Goal: Task Accomplishment & Management: Manage account settings

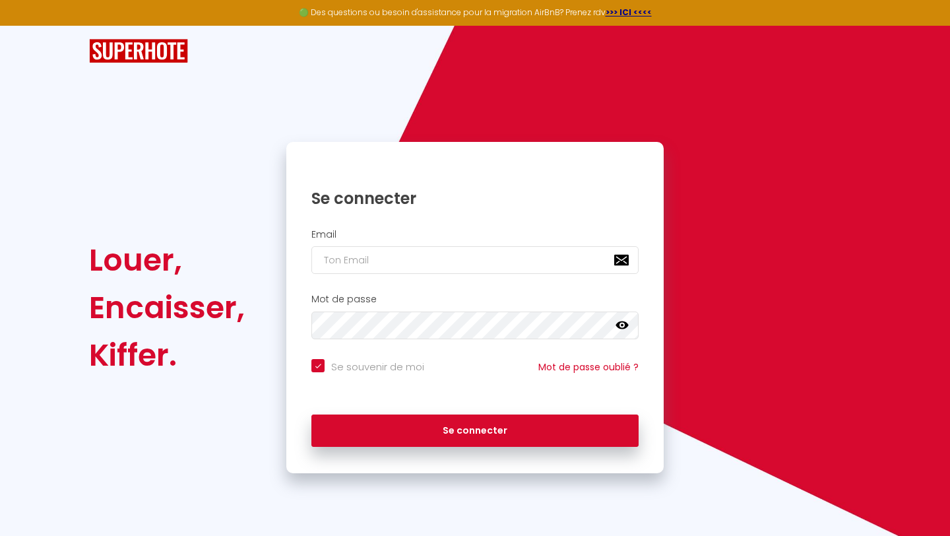
click at [439, 263] on input "email" at bounding box center [475, 260] width 327 height 28
type input "[EMAIL_ADDRESS][DOMAIN_NAME]"
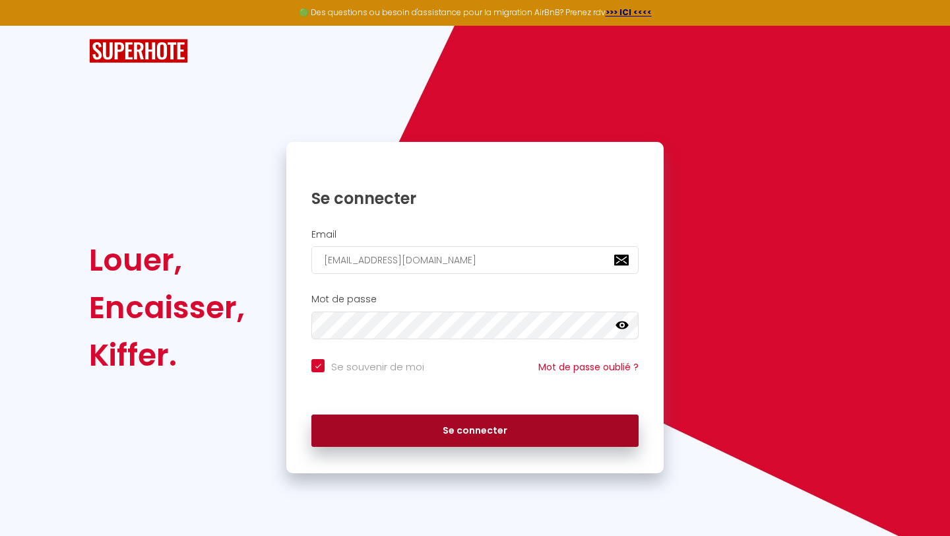
click at [437, 438] on button "Se connecter" at bounding box center [475, 430] width 327 height 33
checkbox input "true"
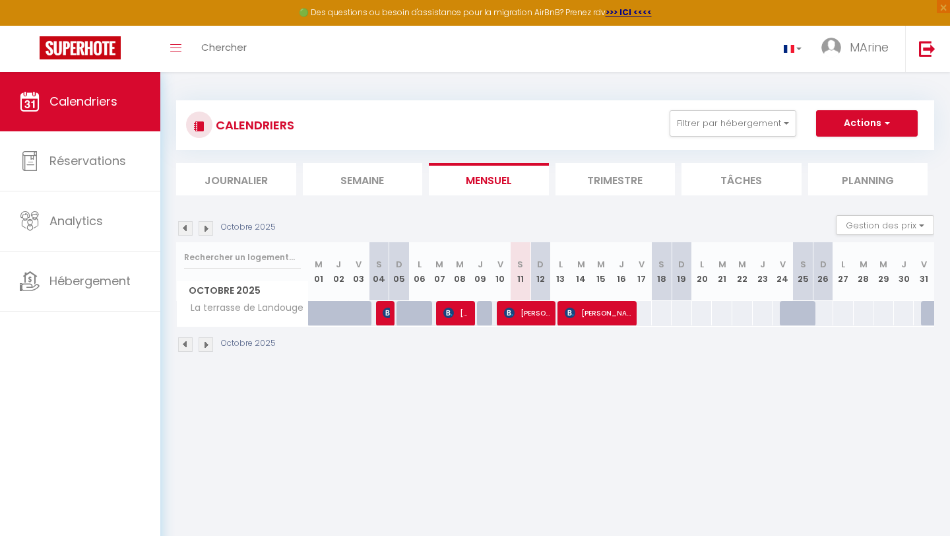
click at [211, 230] on img at bounding box center [206, 228] width 15 height 15
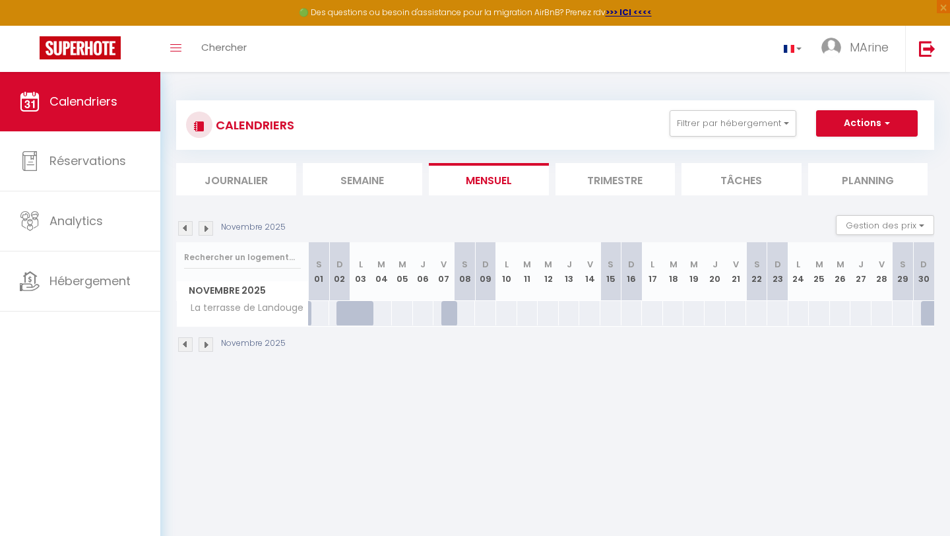
click at [185, 229] on img at bounding box center [185, 228] width 15 height 15
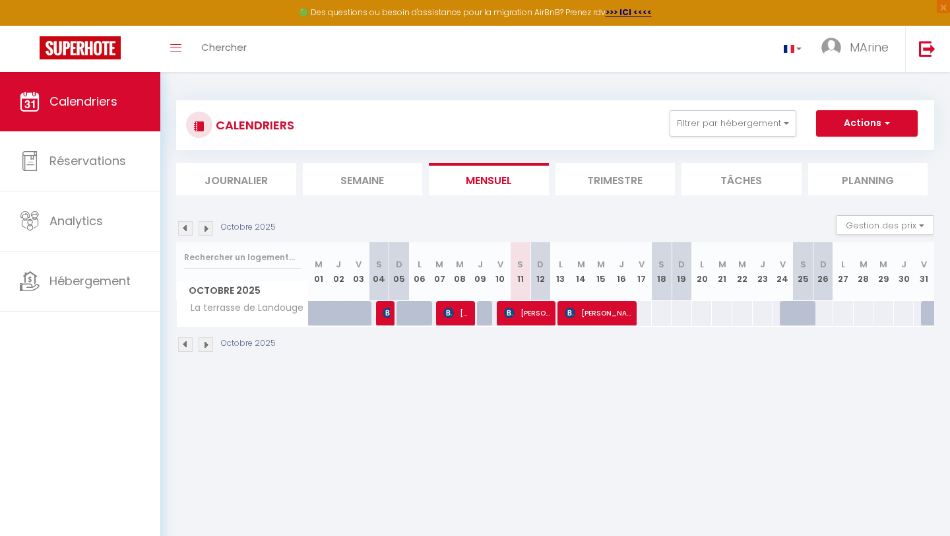
click at [184, 229] on img at bounding box center [185, 228] width 15 height 15
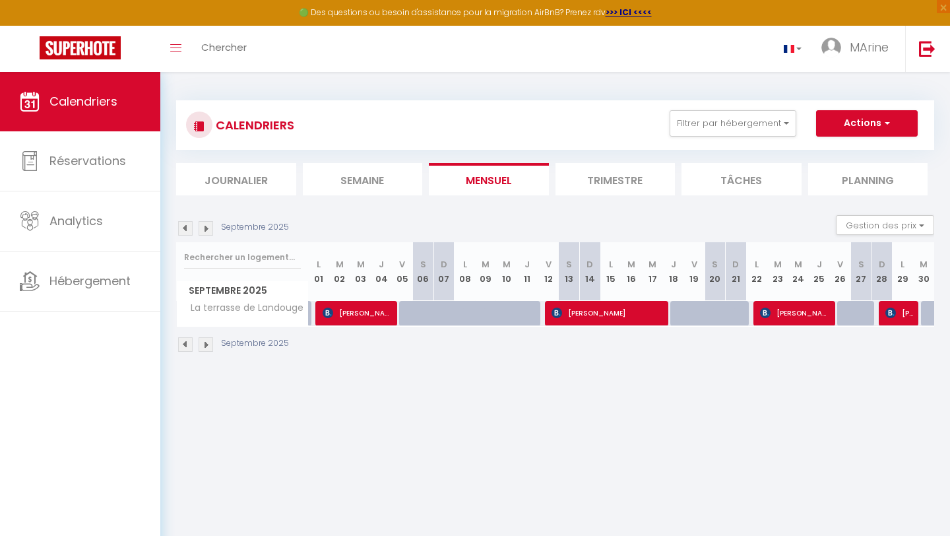
click at [208, 231] on img at bounding box center [206, 228] width 15 height 15
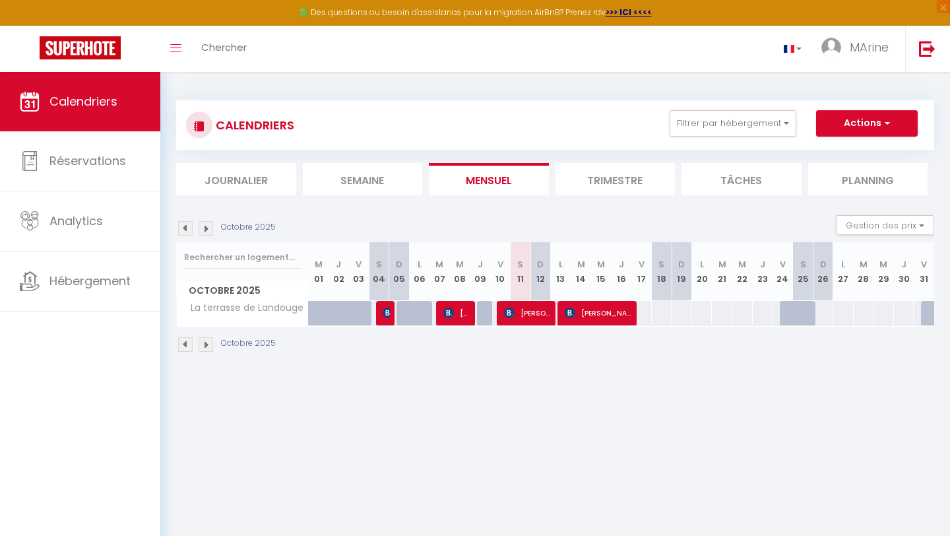
click at [184, 230] on img at bounding box center [185, 228] width 15 height 15
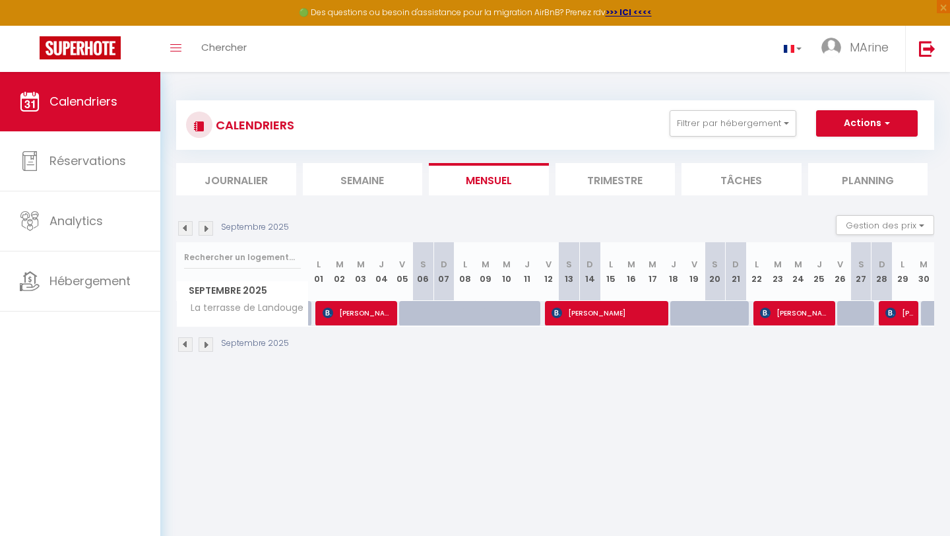
click at [184, 230] on img at bounding box center [185, 228] width 15 height 15
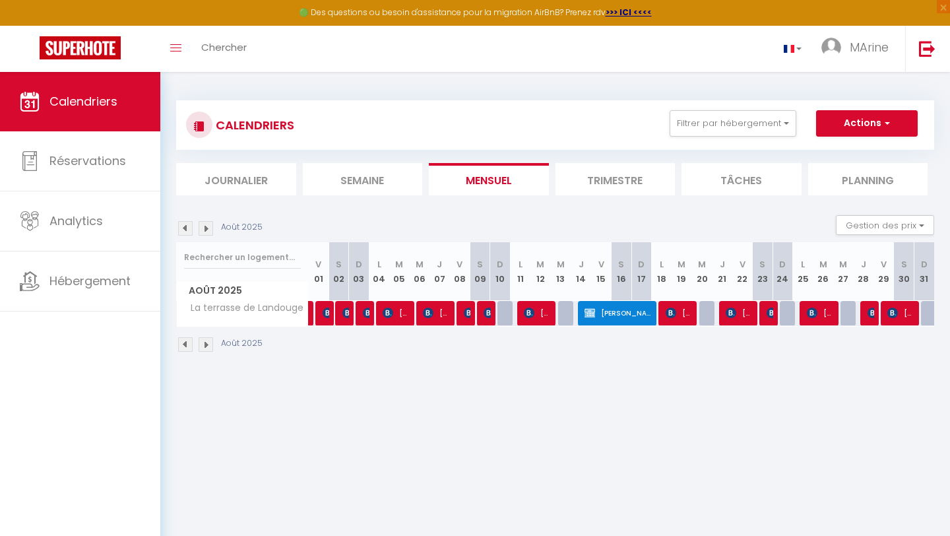
click at [184, 230] on img at bounding box center [185, 228] width 15 height 15
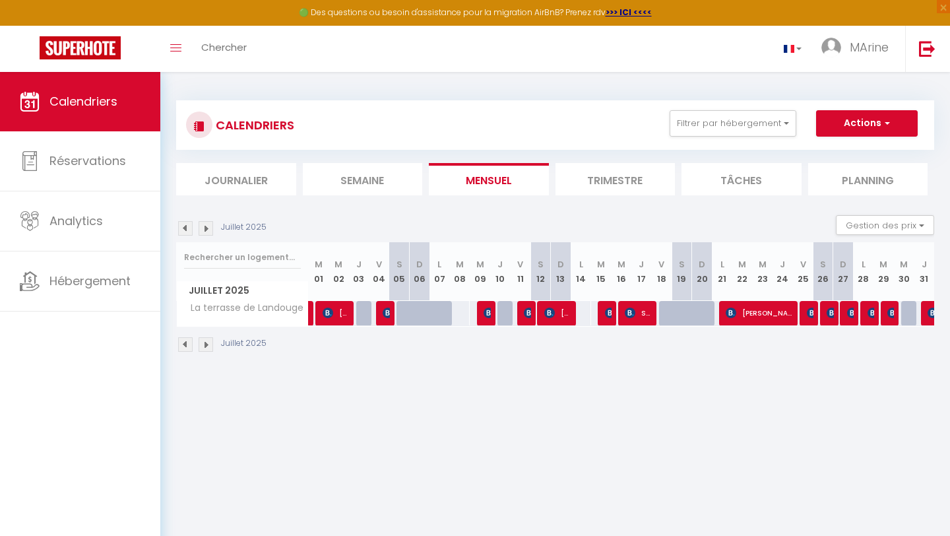
click at [190, 234] on img at bounding box center [185, 228] width 15 height 15
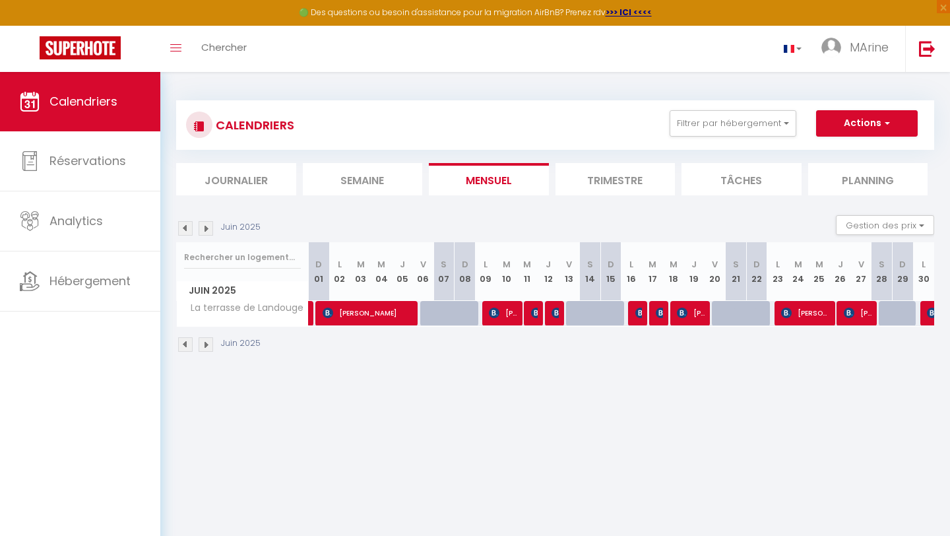
click at [190, 234] on img at bounding box center [185, 228] width 15 height 15
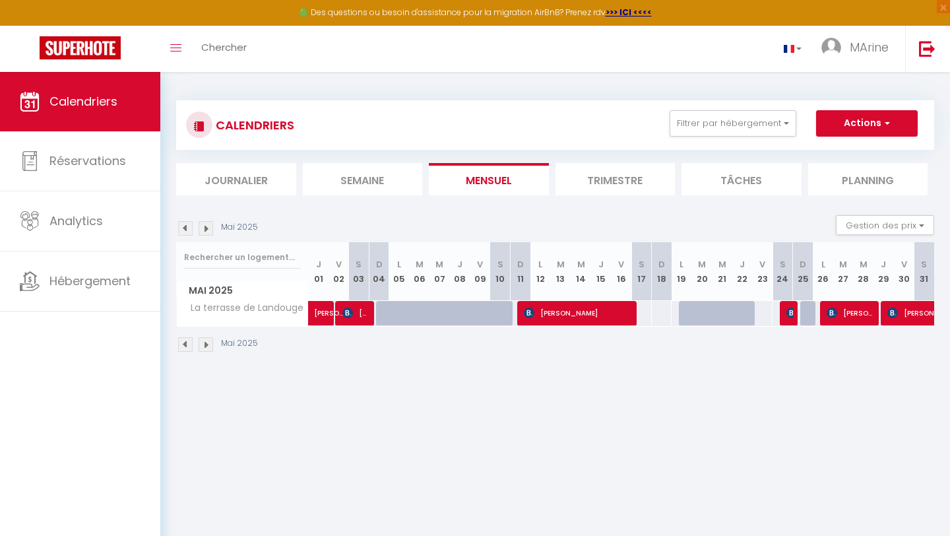
click at [190, 234] on img at bounding box center [185, 228] width 15 height 15
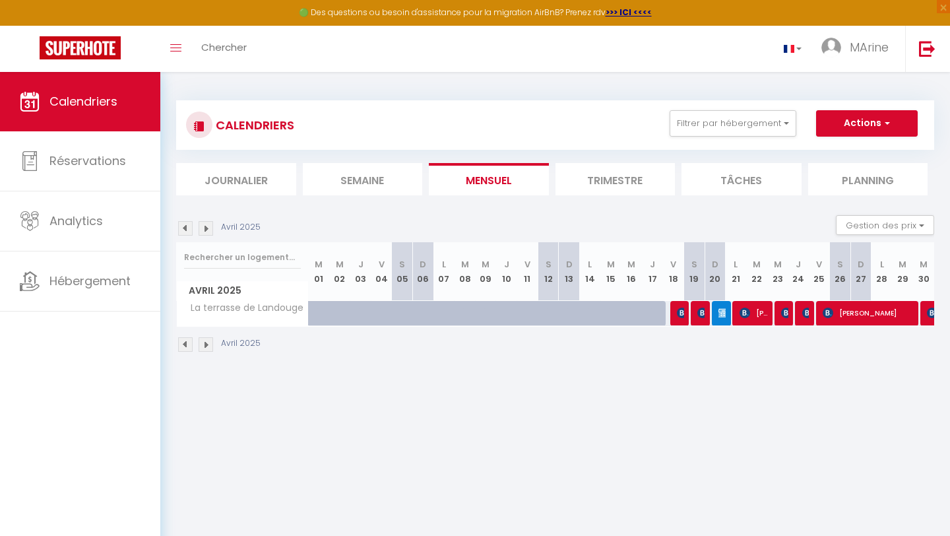
click at [190, 234] on img at bounding box center [185, 228] width 15 height 15
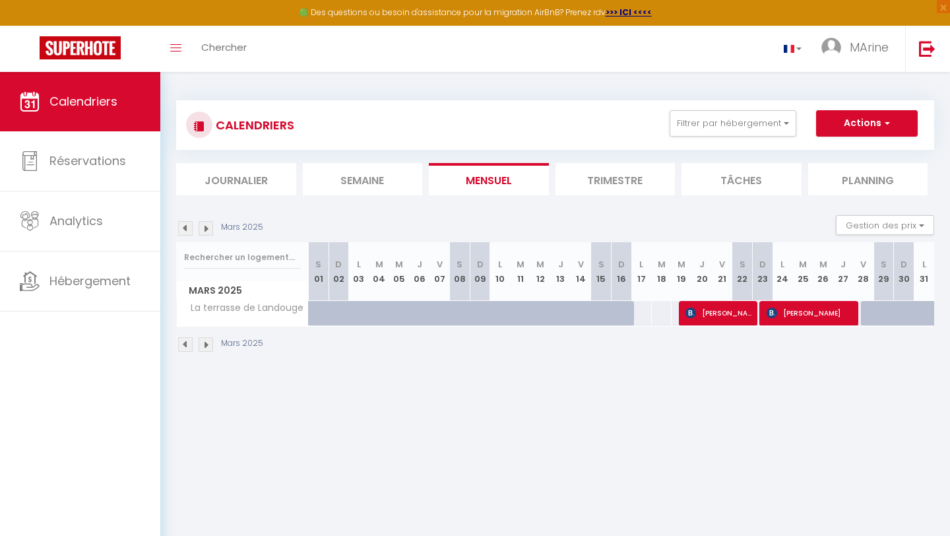
click at [207, 232] on img at bounding box center [206, 228] width 15 height 15
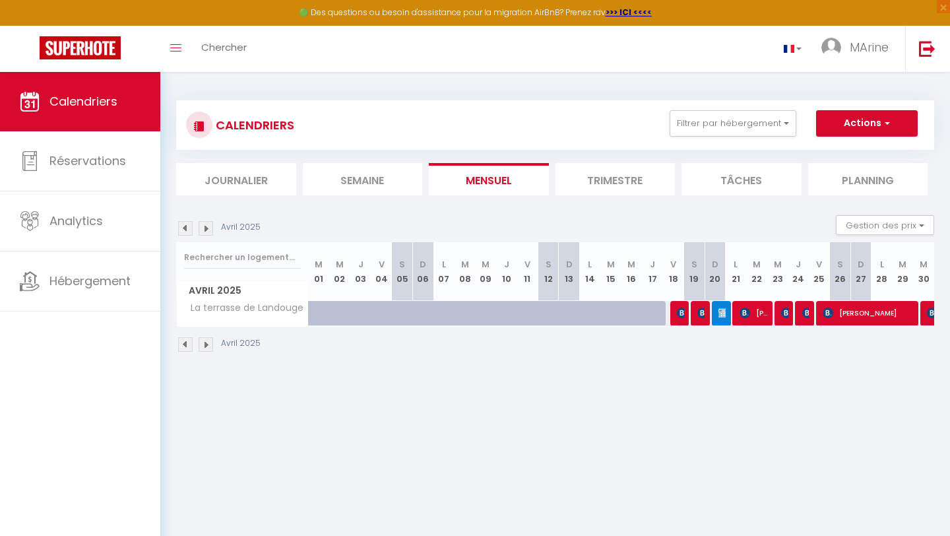
click at [207, 232] on img at bounding box center [206, 228] width 15 height 15
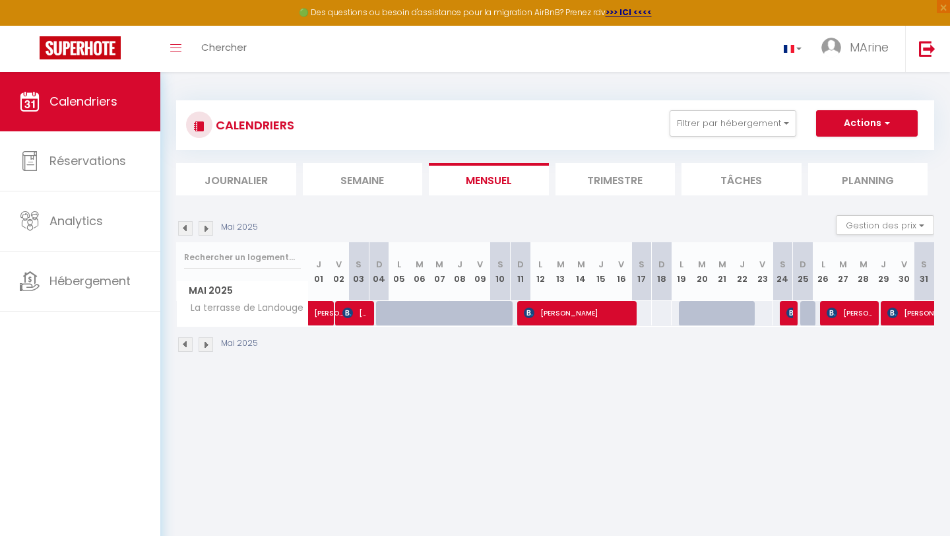
click at [207, 232] on img at bounding box center [206, 228] width 15 height 15
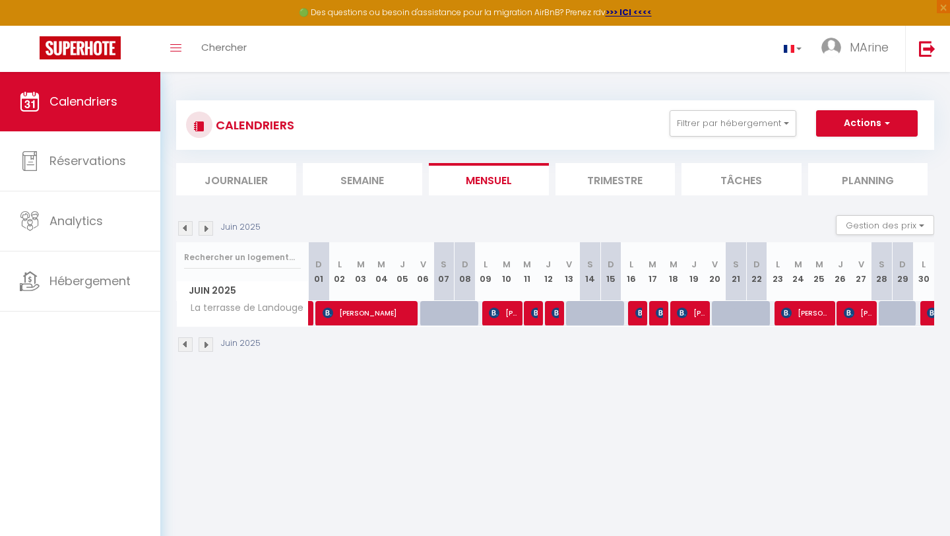
click at [207, 232] on img at bounding box center [206, 228] width 15 height 15
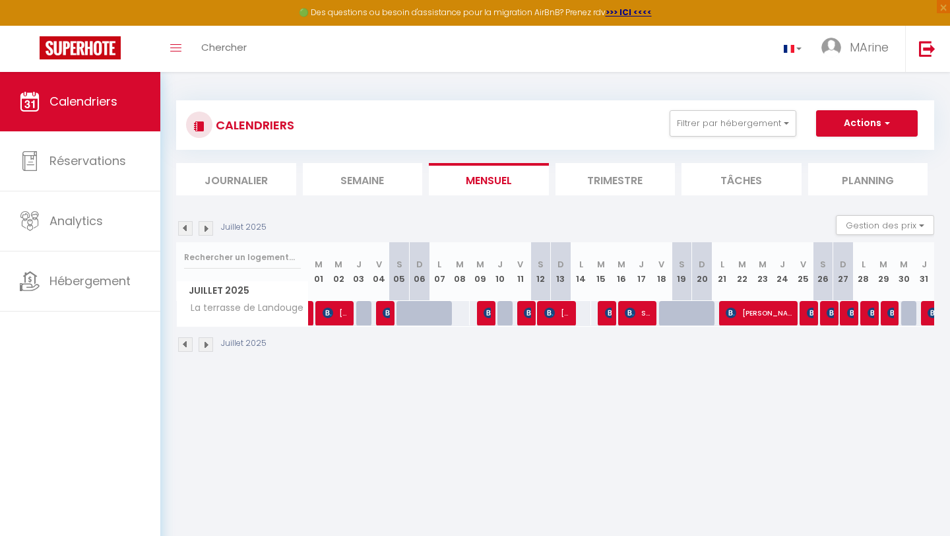
click at [207, 232] on img at bounding box center [206, 228] width 15 height 15
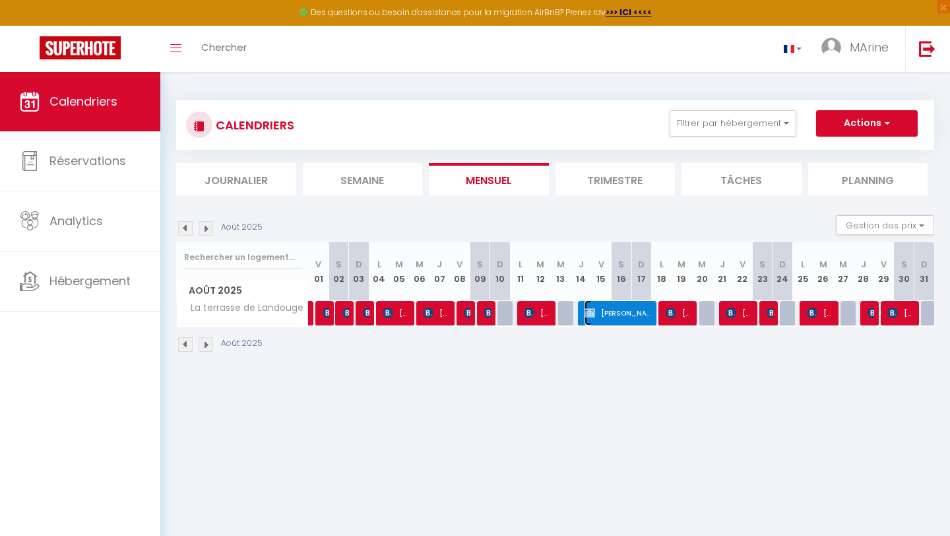
click at [612, 321] on span "[PERSON_NAME]" at bounding box center [619, 312] width 68 height 25
select select "OK"
select select "0"
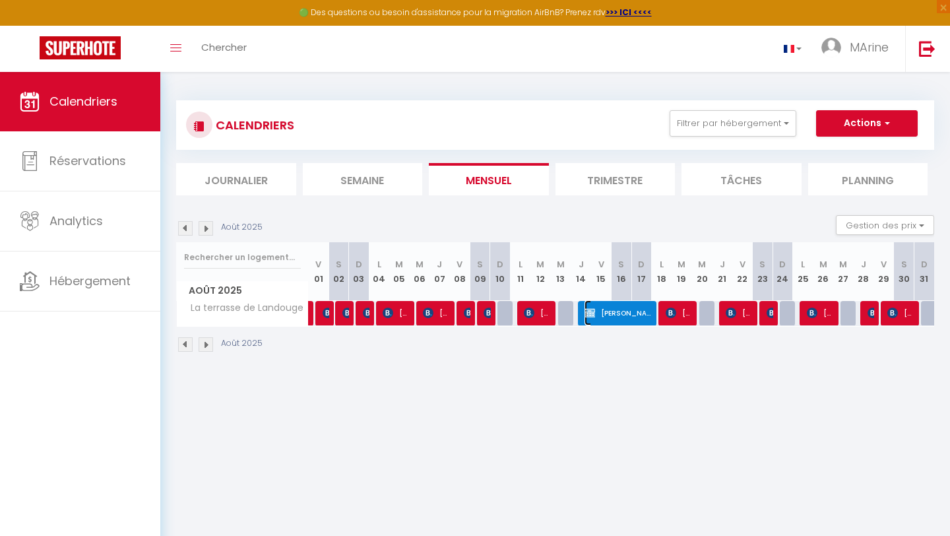
select select "1"
select select
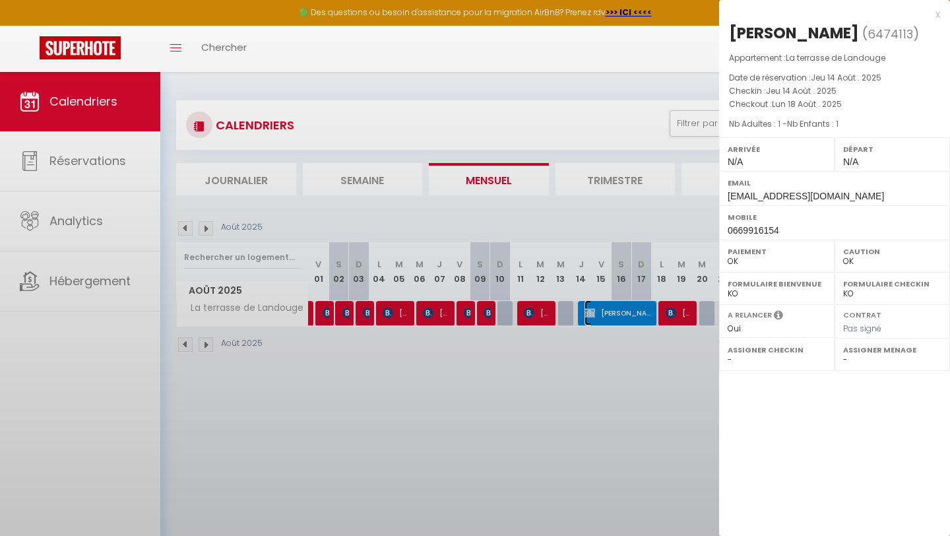
select select "37566"
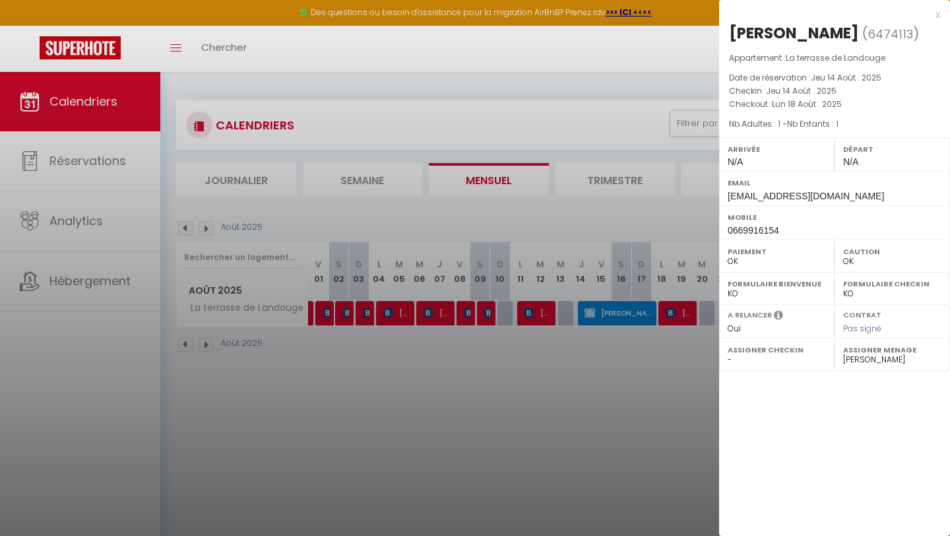
click at [683, 52] on div at bounding box center [475, 268] width 950 height 536
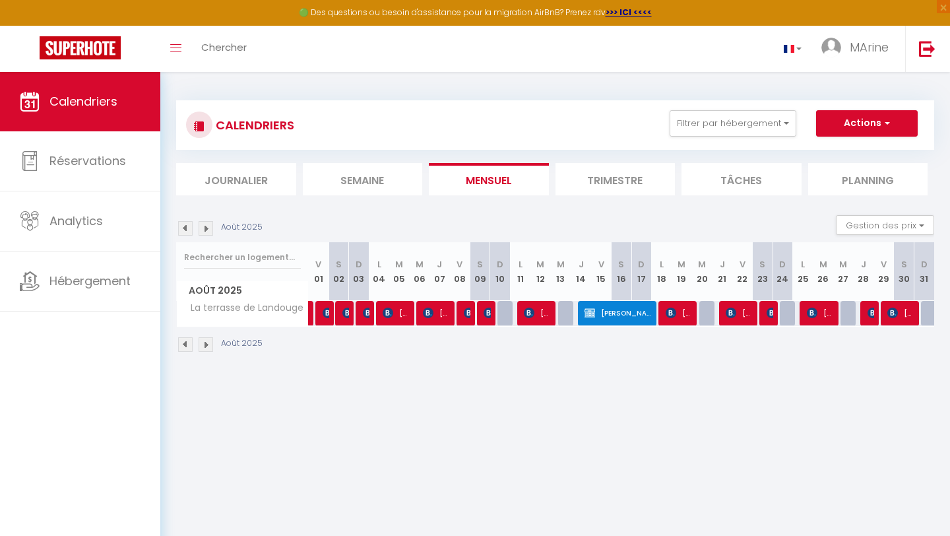
click at [211, 230] on img at bounding box center [206, 228] width 15 height 15
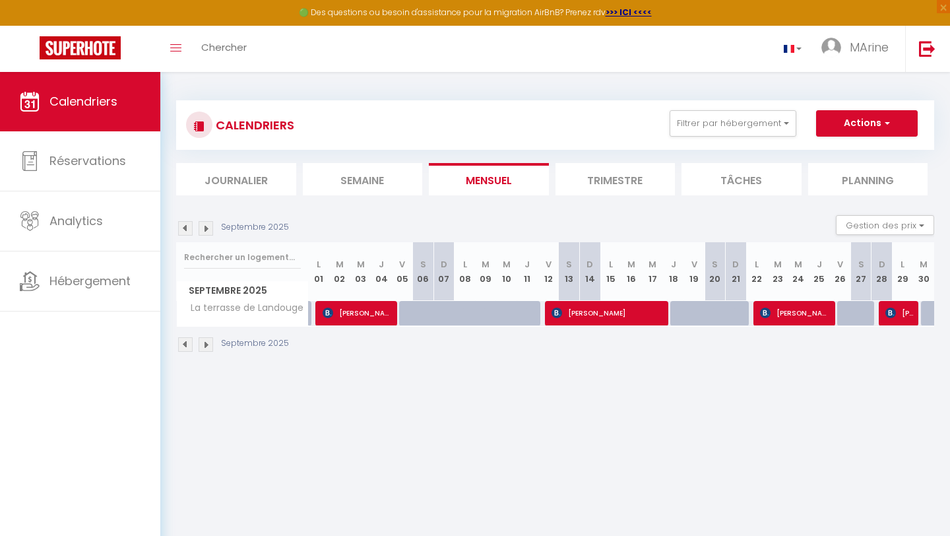
click at [211, 230] on img at bounding box center [206, 228] width 15 height 15
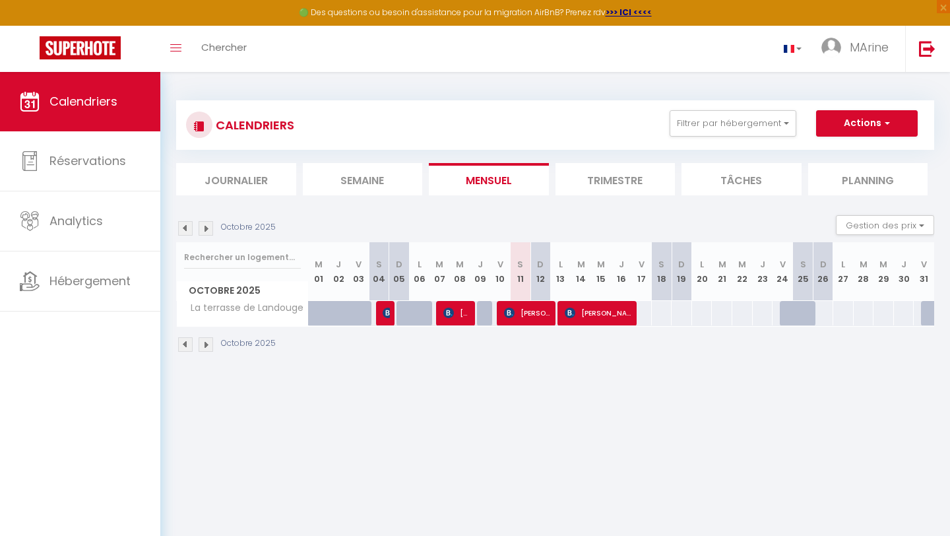
click at [210, 233] on img at bounding box center [206, 228] width 15 height 15
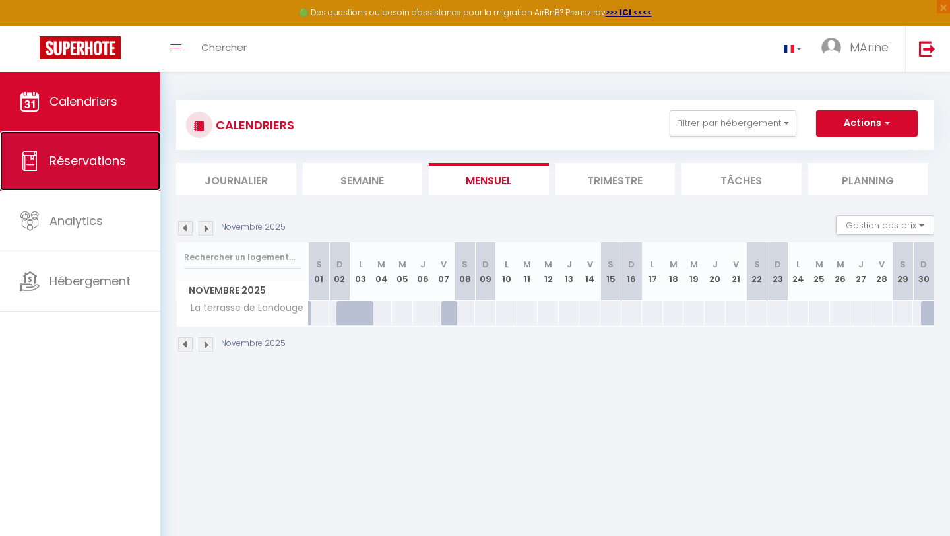
click at [76, 161] on span "Réservations" at bounding box center [88, 160] width 77 height 17
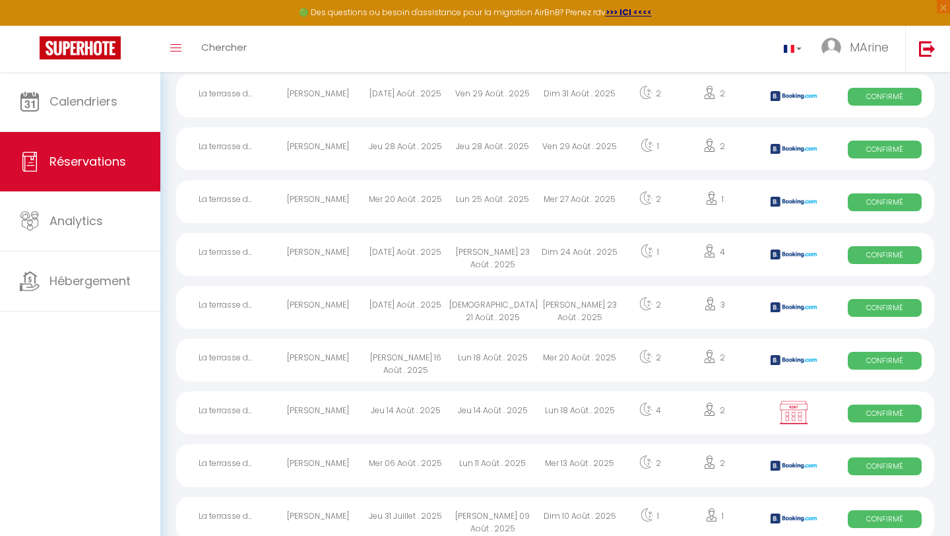
scroll to position [553, 0]
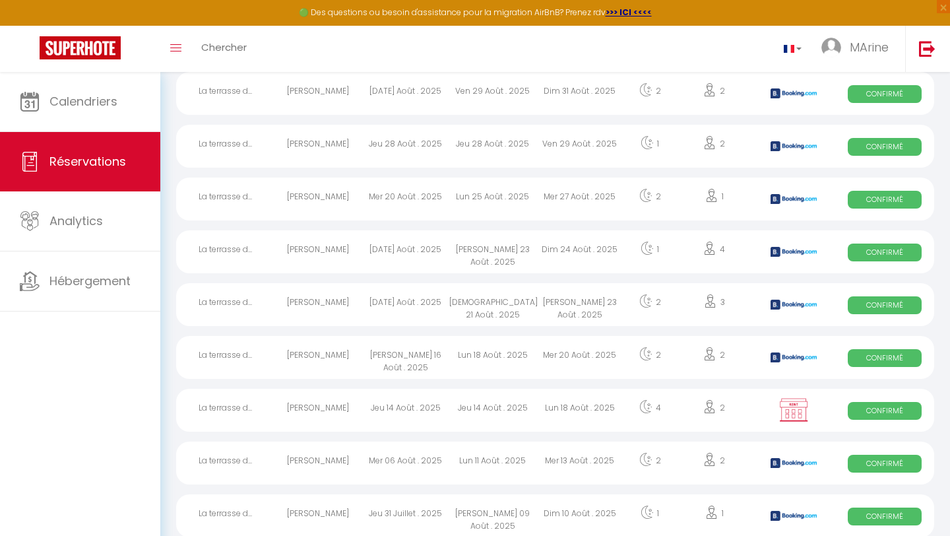
click at [794, 414] on img at bounding box center [793, 409] width 33 height 25
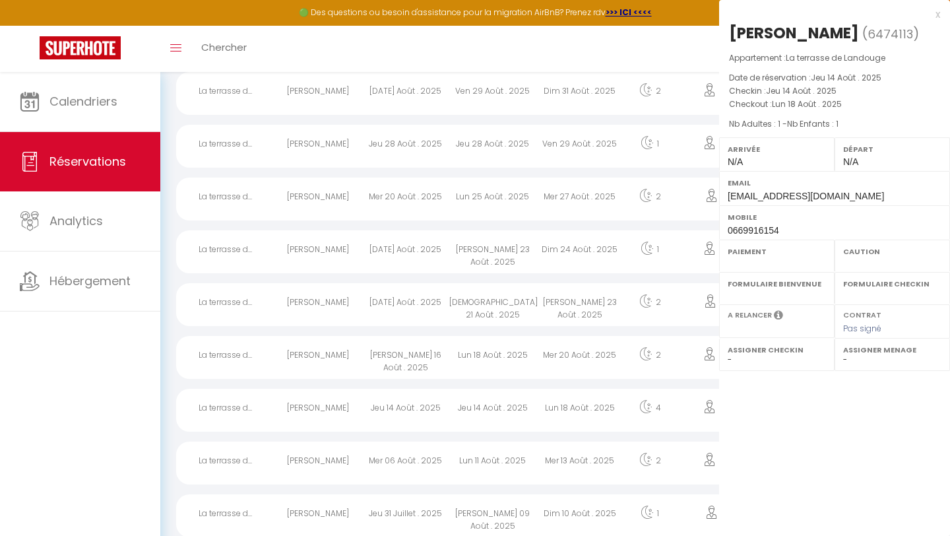
select select "OK"
select select "0"
select select "1"
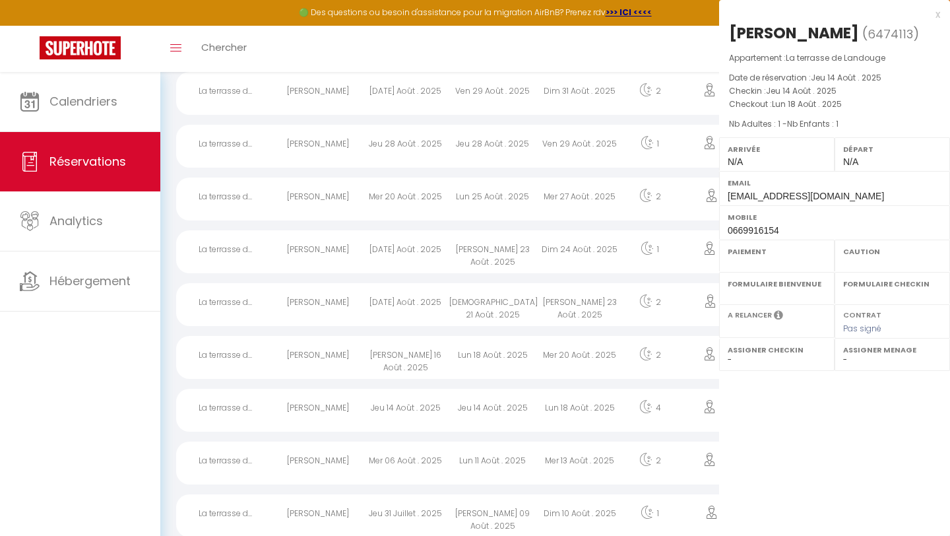
select select
select select "37566"
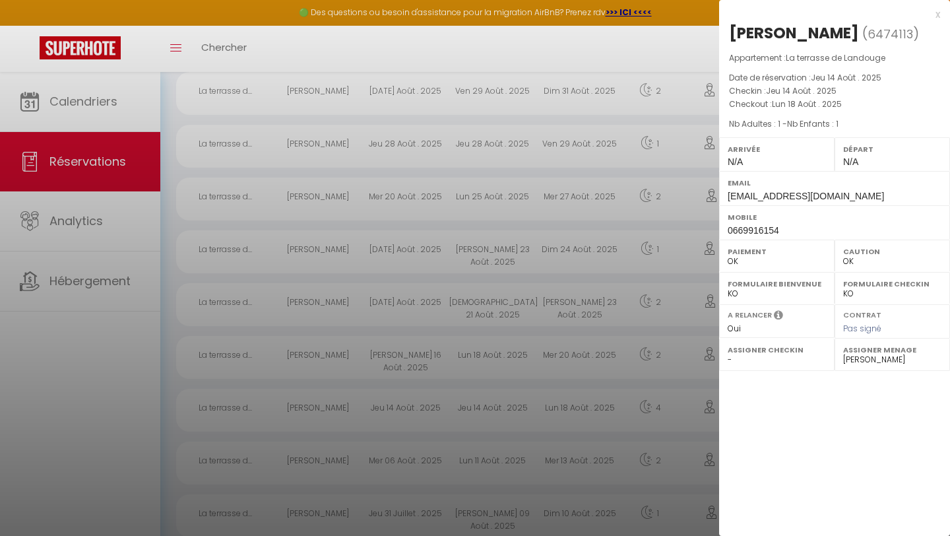
click at [939, 13] on div "x" at bounding box center [829, 15] width 221 height 16
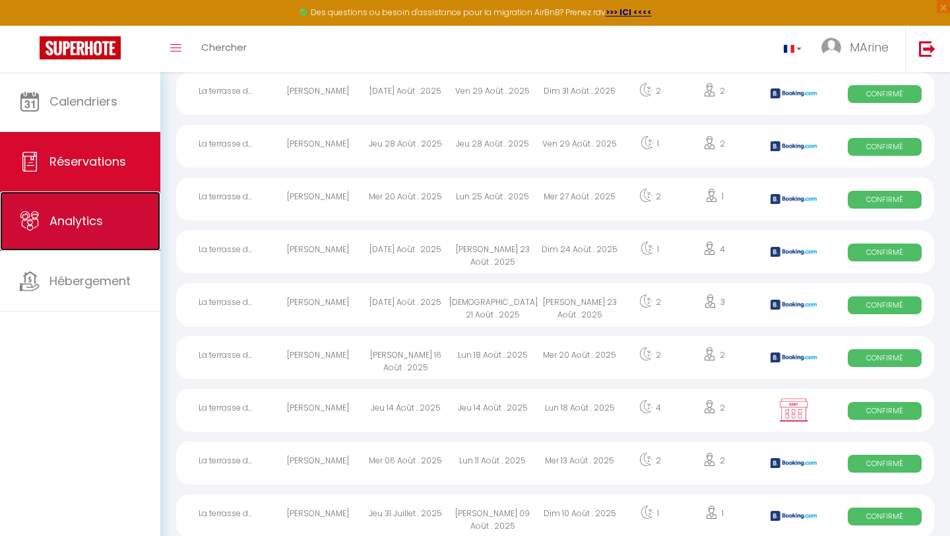
click at [123, 237] on link "Analytics" at bounding box center [80, 220] width 160 height 59
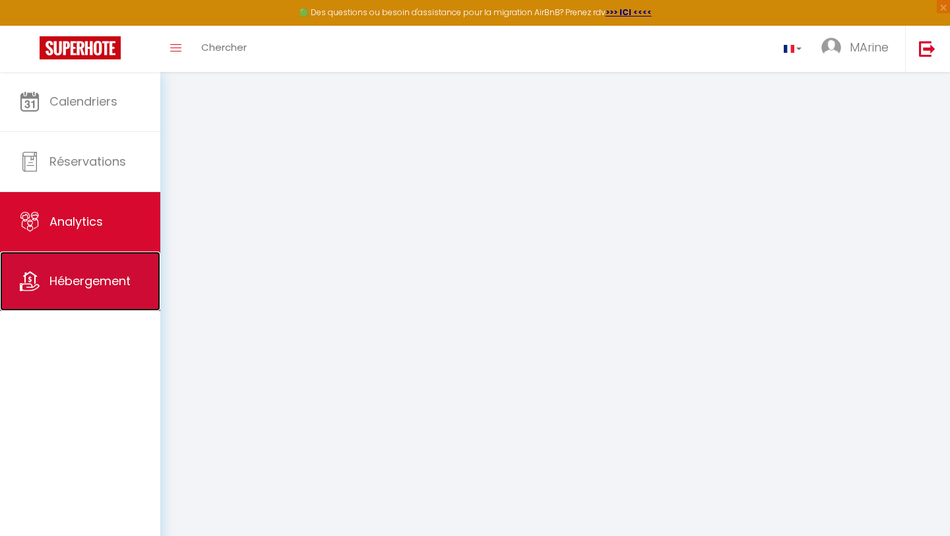
click at [56, 279] on span "Hébergement" at bounding box center [90, 281] width 81 height 17
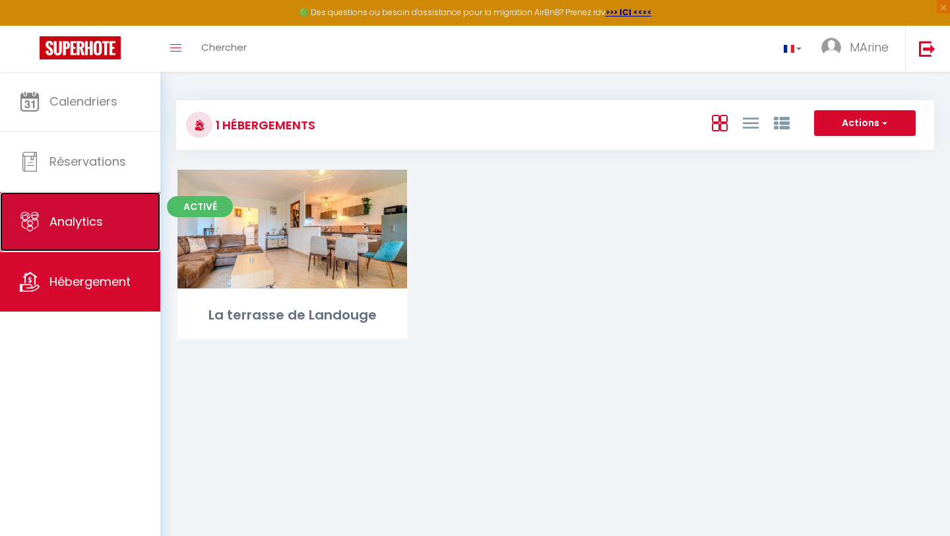
click at [94, 232] on link "Analytics" at bounding box center [80, 221] width 160 height 59
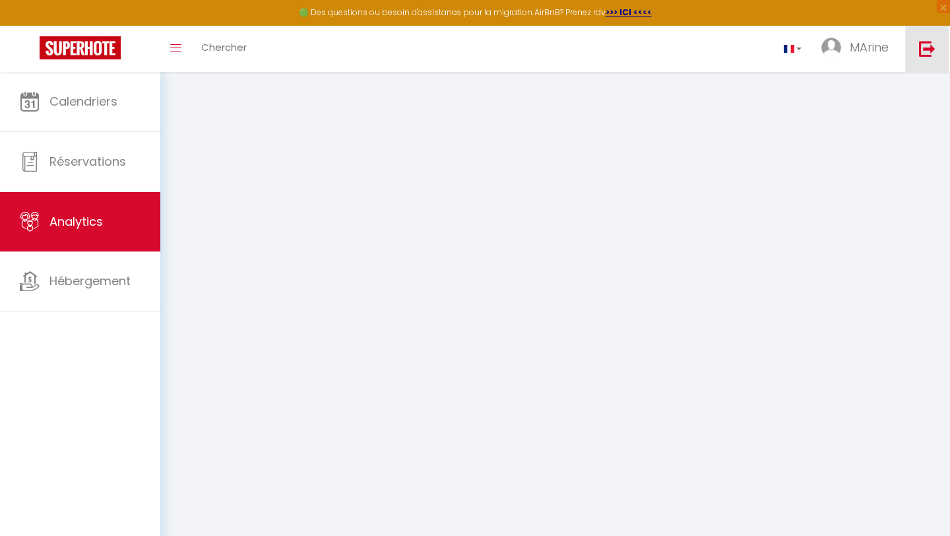
click at [933, 48] on img at bounding box center [927, 48] width 17 height 17
